Goal: Task Accomplishment & Management: Use online tool/utility

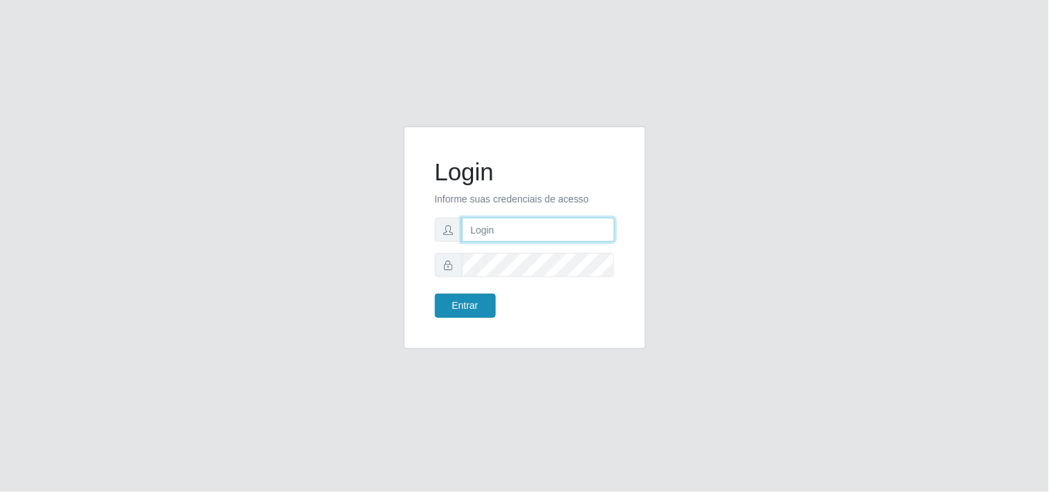
type input "[EMAIL_ADDRESS][DOMAIN_NAME]"
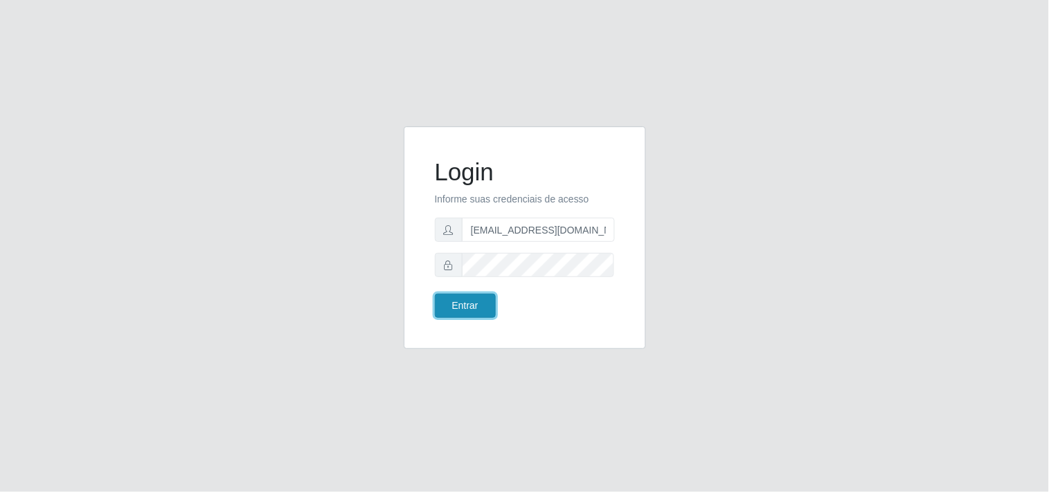
click at [480, 314] on button "Entrar" at bounding box center [465, 306] width 61 height 24
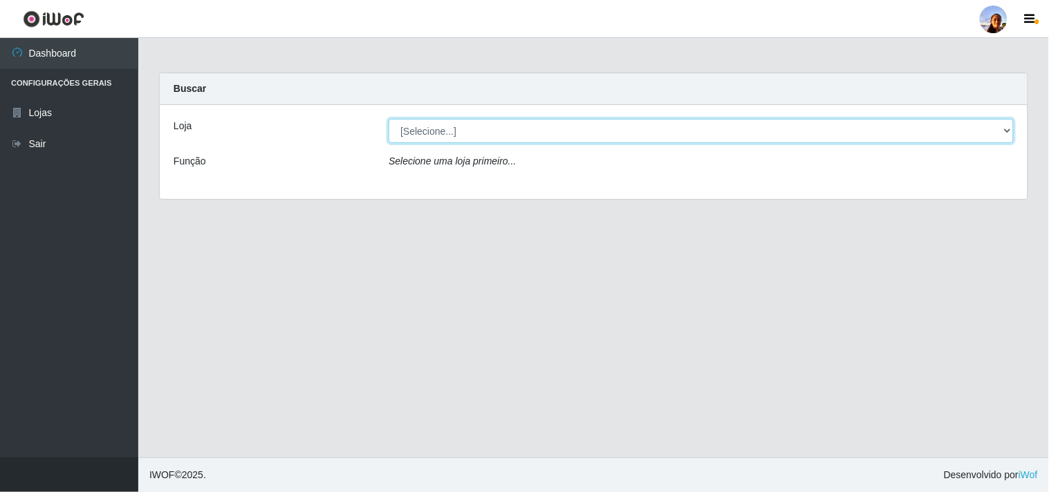
drag, startPoint x: 409, startPoint y: 136, endPoint x: 405, endPoint y: 121, distance: 15.1
click at [405, 121] on select "[Selecione...] Supermercado [GEOGRAPHIC_DATA]" at bounding box center [701, 131] width 625 height 24
select select "166"
click at [389, 119] on select "[Selecione...] Supermercado [GEOGRAPHIC_DATA]" at bounding box center [701, 131] width 625 height 24
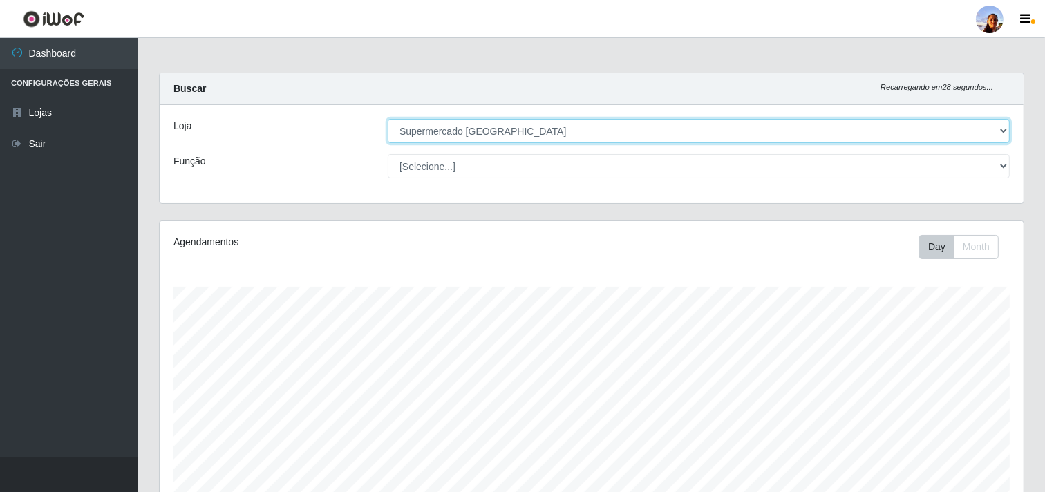
scroll to position [241, 0]
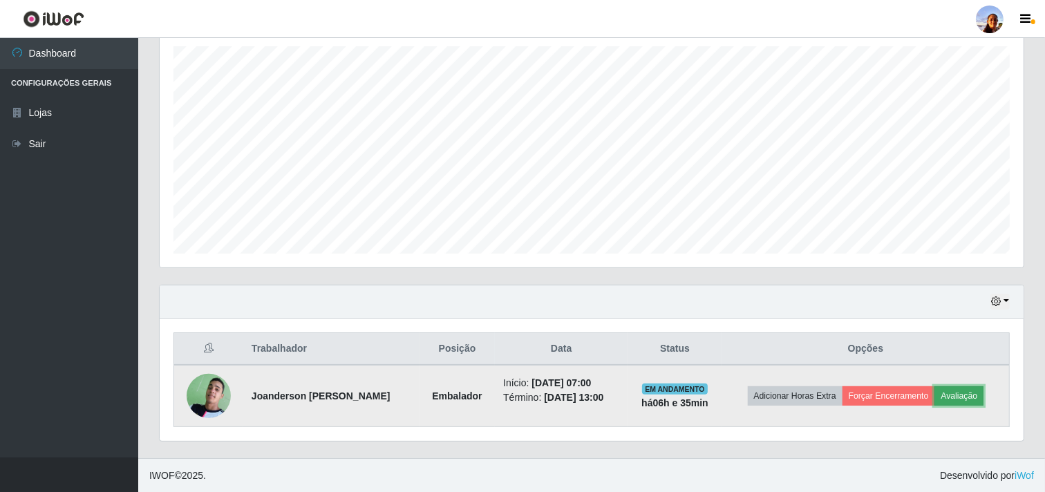
click at [972, 397] on button "Avaliação" at bounding box center [959, 396] width 49 height 19
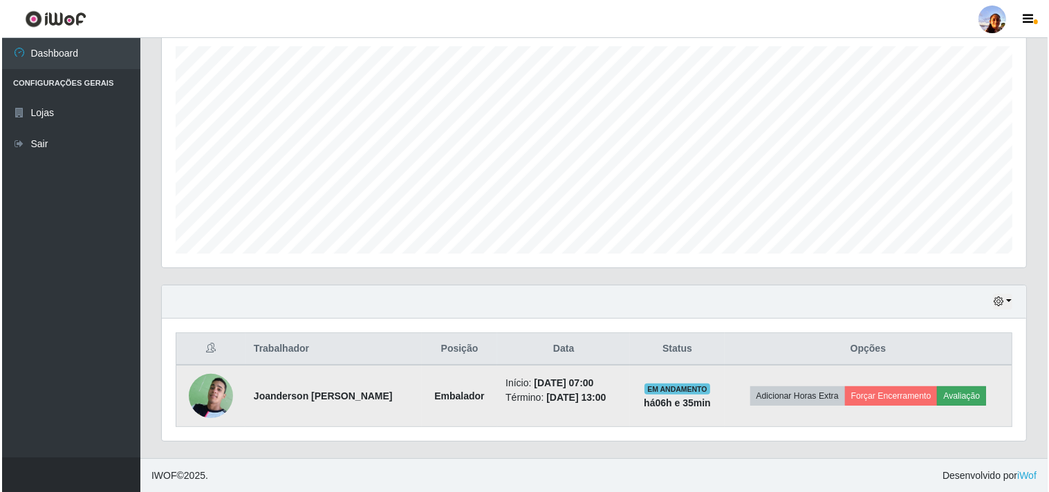
scroll to position [286, 855]
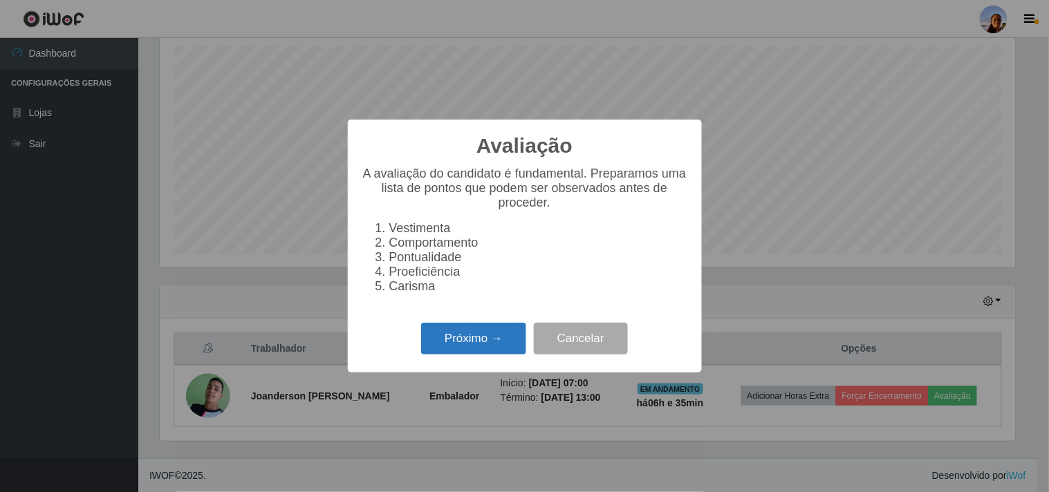
click at [505, 326] on button "Próximo →" at bounding box center [473, 339] width 105 height 32
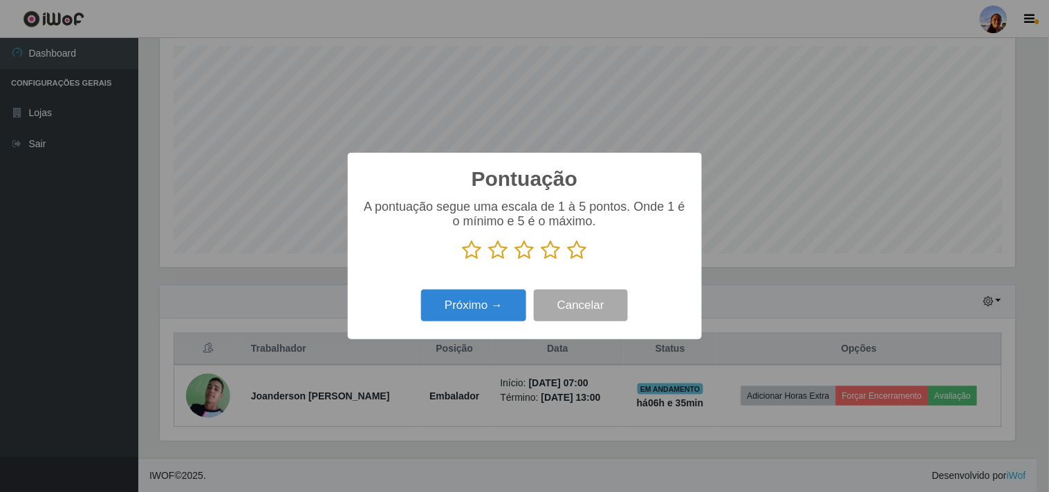
scroll to position [691166, 690597]
click at [577, 254] on icon at bounding box center [577, 250] width 19 height 21
click at [568, 261] on input "radio" at bounding box center [568, 261] width 0 height 0
click at [502, 305] on button "Próximo →" at bounding box center [473, 306] width 105 height 32
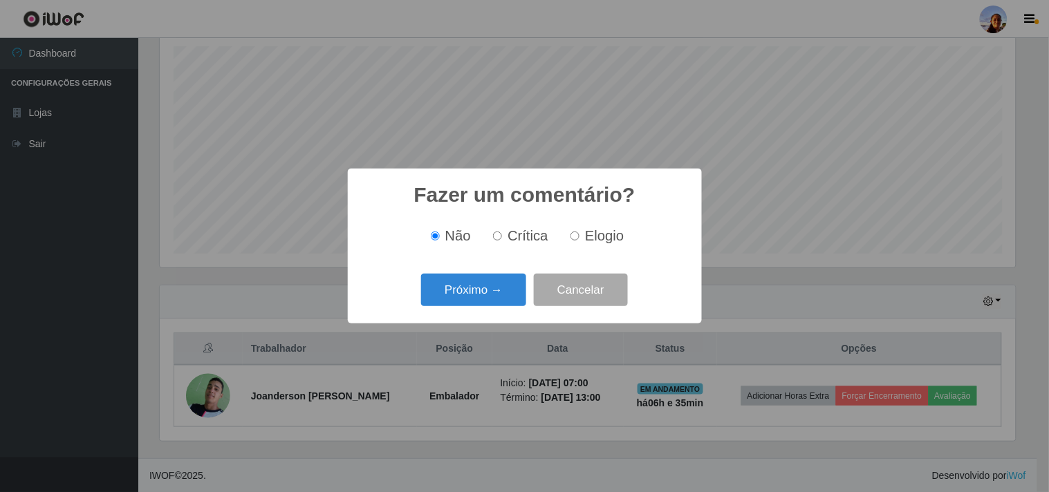
click at [502, 305] on div "Fazer um comentário? × Não Crítica Elogio Próximo → Cancelar" at bounding box center [524, 246] width 1049 height 492
click at [502, 305] on button "Próximo →" at bounding box center [473, 290] width 105 height 32
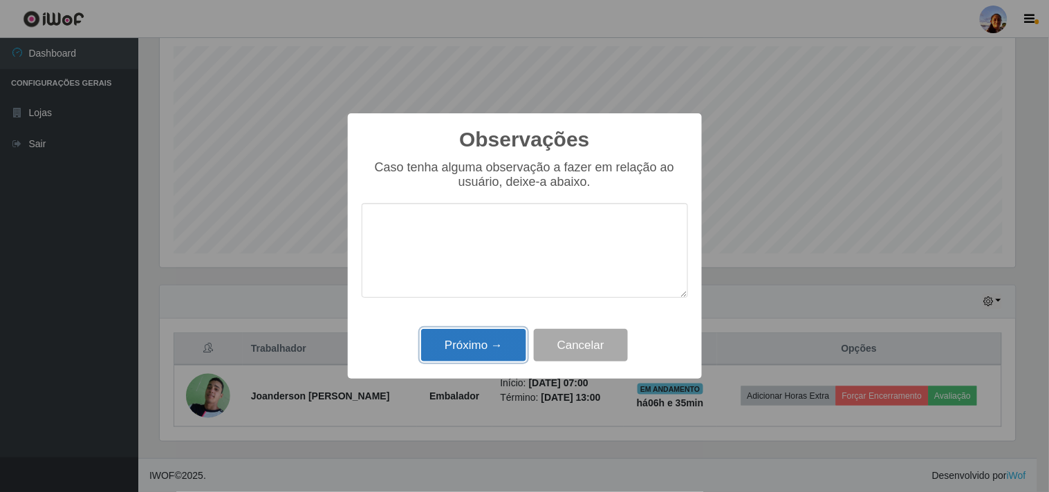
click at [487, 348] on button "Próximo →" at bounding box center [473, 345] width 105 height 32
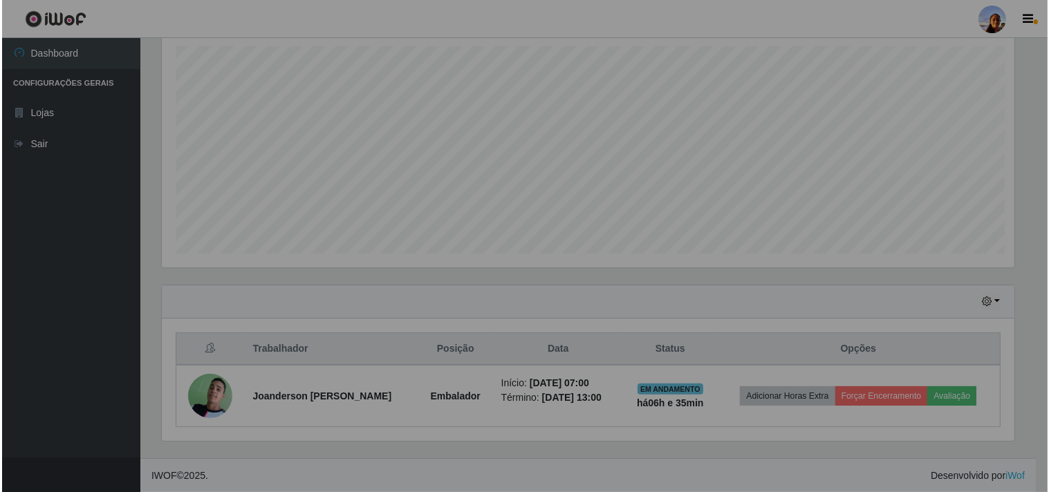
scroll to position [286, 864]
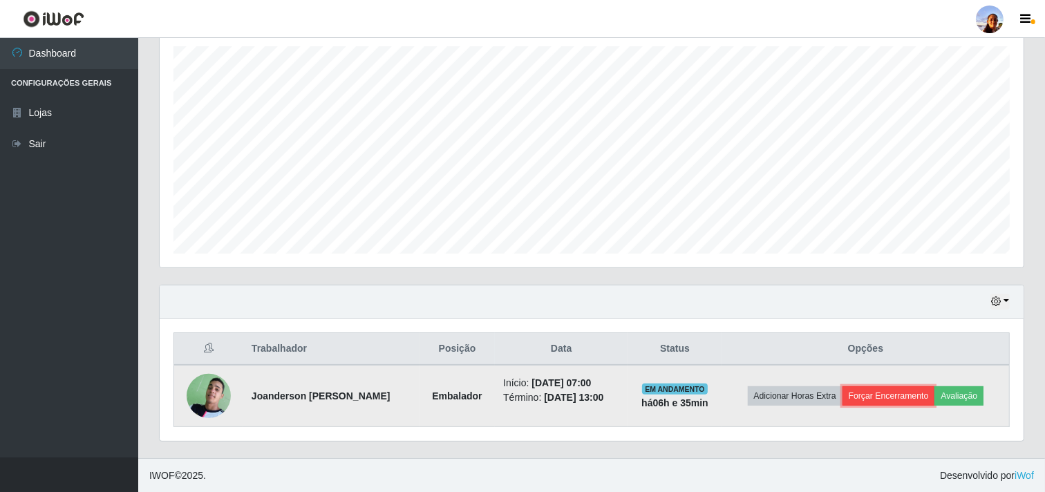
click at [886, 390] on button "Forçar Encerramento" at bounding box center [889, 396] width 93 height 19
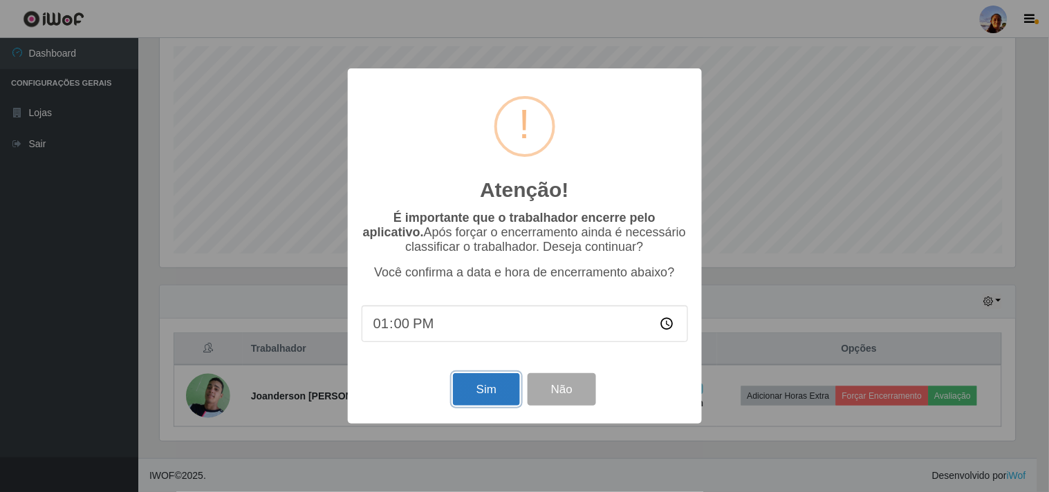
click at [490, 389] on button "Sim" at bounding box center [486, 389] width 67 height 32
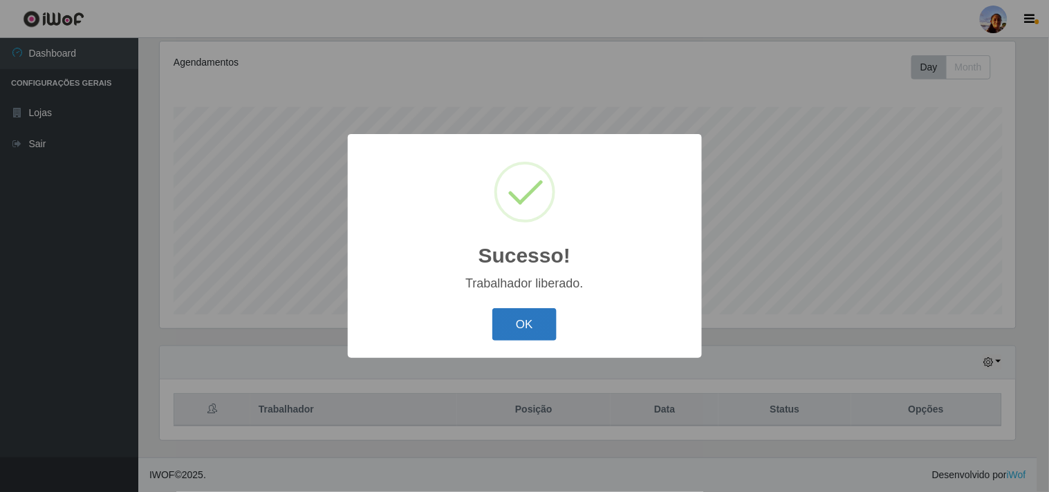
click at [535, 314] on button "OK" at bounding box center [524, 324] width 64 height 32
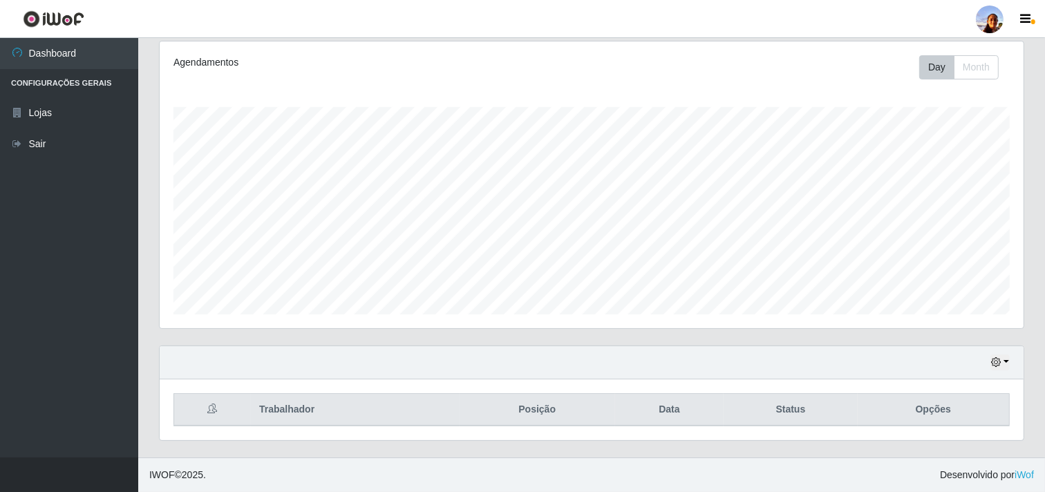
scroll to position [286, 864]
click at [71, 147] on link "Sair" at bounding box center [69, 144] width 138 height 31
